Goal: Task Accomplishment & Management: Manage account settings

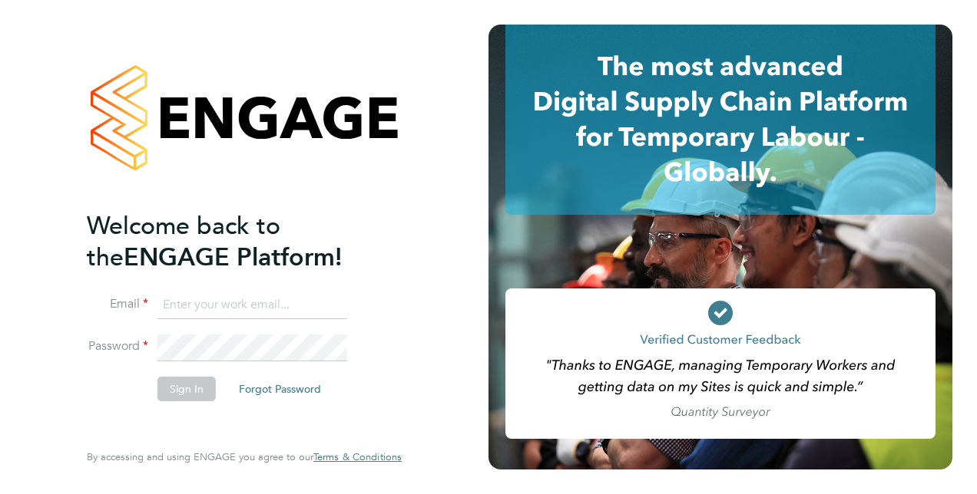
type input "[PERSON_NAME][EMAIL_ADDRESS][DOMAIN_NAME]"
click at [172, 382] on button "Sign In" at bounding box center [186, 389] width 58 height 25
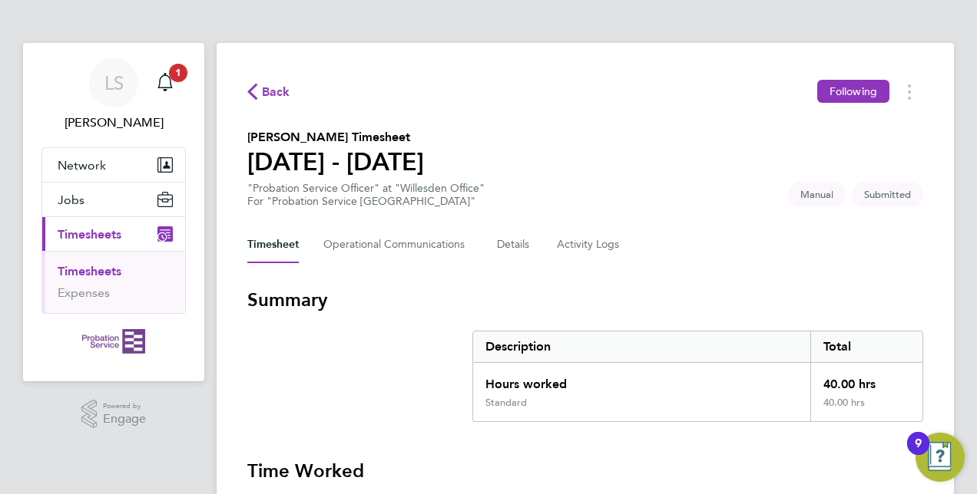
click at [362, 398] on section "Summary Description Total Hours worked 40.00 hrs Standard 40.00 hrs" at bounding box center [585, 355] width 676 height 134
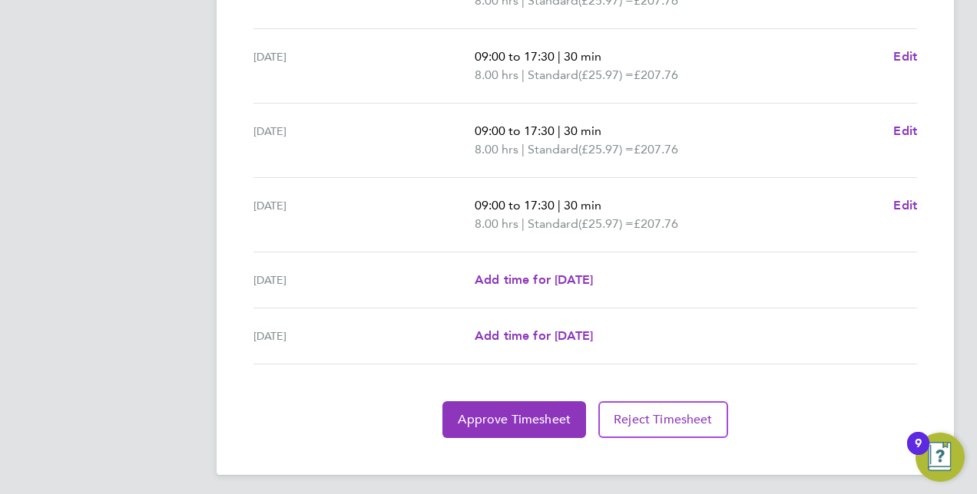
scroll to position [624, 0]
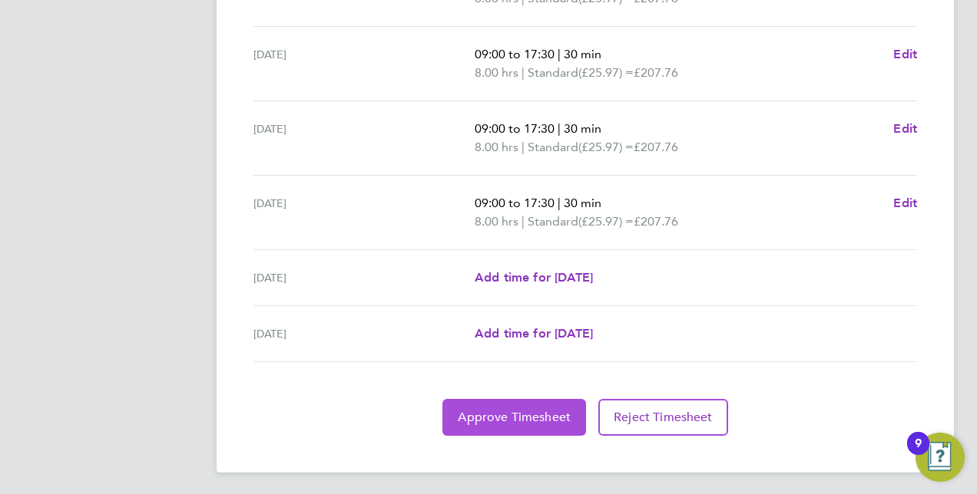
click at [522, 410] on span "Approve Timesheet" at bounding box center [514, 417] width 113 height 15
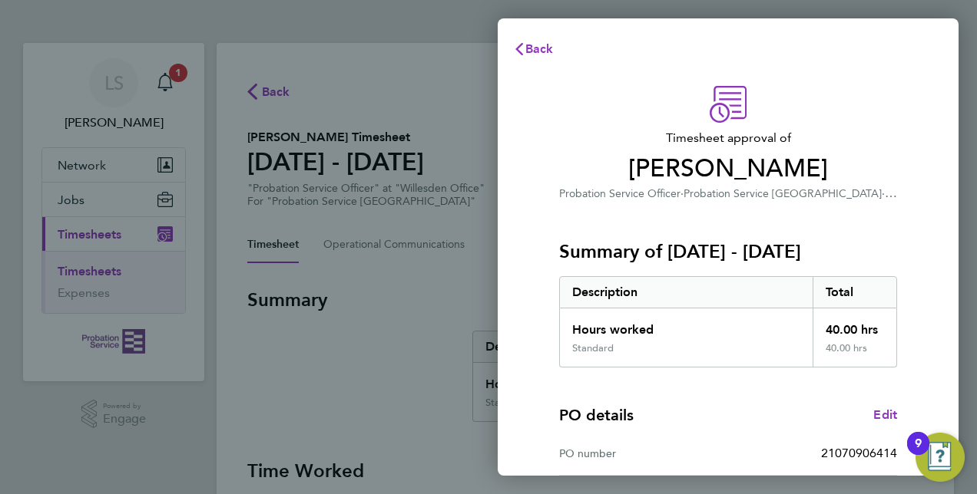
click at [755, 401] on div "PO details Edit PO number 21070906414 Start date [DATE] Finish date [DATE]" at bounding box center [728, 466] width 338 height 196
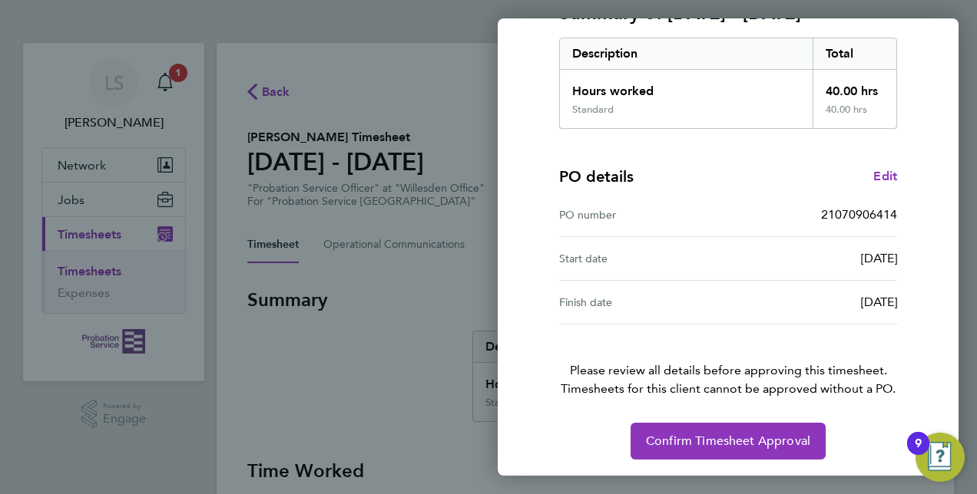
scroll to position [240, 0]
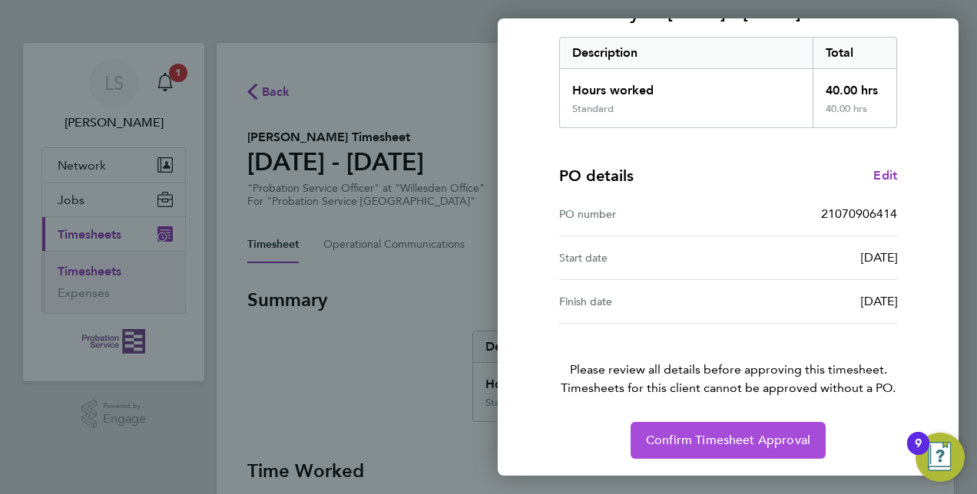
click at [749, 444] on span "Confirm Timesheet Approval" at bounding box center [728, 440] width 164 height 15
